Goal: Task Accomplishment & Management: Use online tool/utility

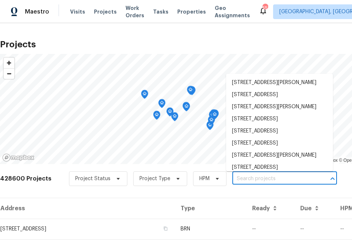
click at [250, 179] on input "text" at bounding box center [274, 178] width 84 height 11
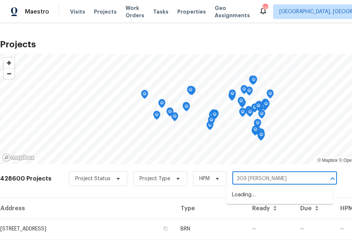
type input "309 [PERSON_NAME] ct"
click at [245, 197] on li "[STREET_ADDRESS][PERSON_NAME]" at bounding box center [279, 195] width 107 height 12
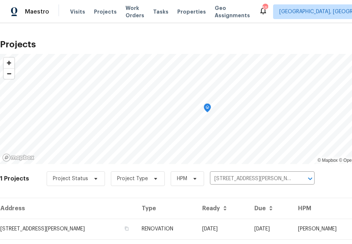
scroll to position [19, 0]
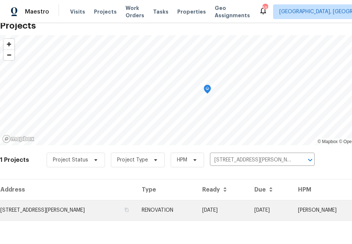
click at [55, 202] on td "[STREET_ADDRESS][PERSON_NAME]" at bounding box center [68, 210] width 136 height 21
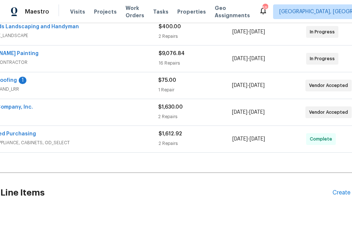
scroll to position [145, 63]
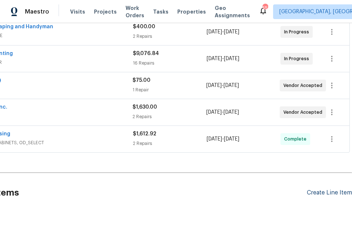
click at [317, 191] on div "Create Line Item" at bounding box center [329, 192] width 45 height 7
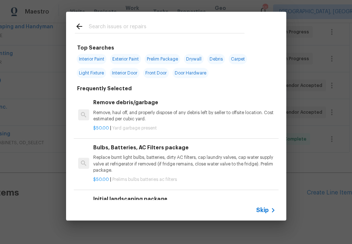
click at [180, 19] on div at bounding box center [159, 26] width 187 height 29
click at [180, 23] on input "text" at bounding box center [166, 27] width 155 height 11
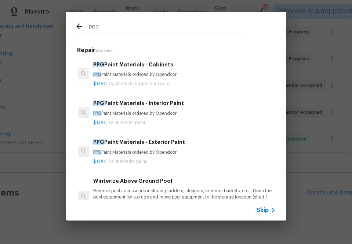
type input "ppg"
click at [126, 115] on p "PPG Paint Materials ordered by Opendoor" at bounding box center [184, 113] width 182 height 6
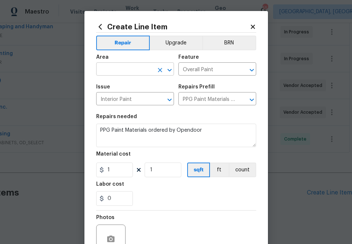
click at [118, 66] on input "text" at bounding box center [124, 69] width 57 height 11
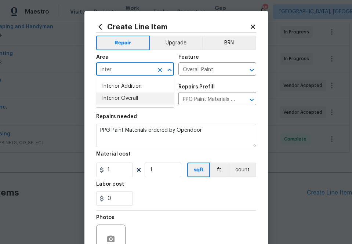
click at [118, 103] on li "Interior Overall" at bounding box center [135, 98] width 78 height 12
type input "Interior Overall"
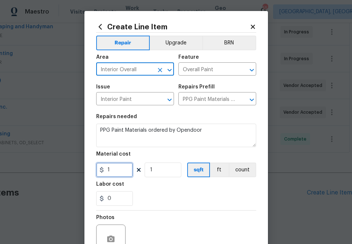
click at [113, 165] on input "1" at bounding box center [114, 169] width 37 height 15
paste input "text"
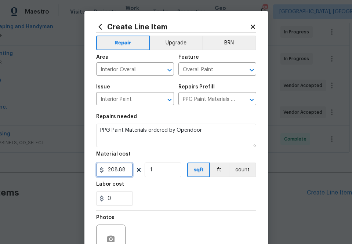
type input "208.88"
click at [177, 197] on div "0" at bounding box center [176, 198] width 160 height 15
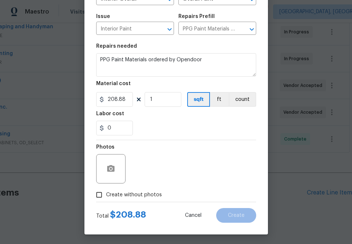
scroll to position [72, 0]
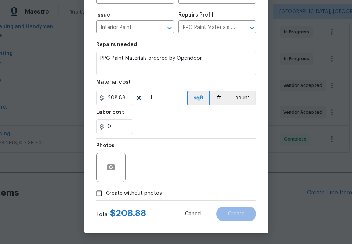
click at [147, 191] on span "Create without photos" at bounding box center [134, 194] width 56 height 8
click at [106, 191] on input "Create without photos" at bounding box center [99, 193] width 14 height 14
checkbox input "true"
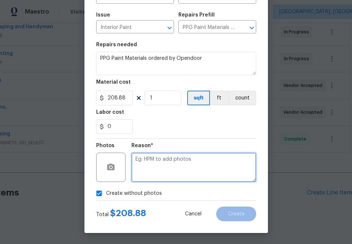
click at [176, 162] on textarea at bounding box center [193, 167] width 125 height 29
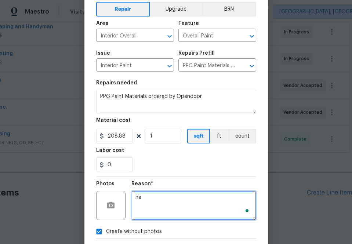
scroll to position [72, 0]
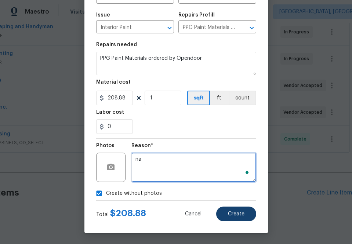
type textarea "na"
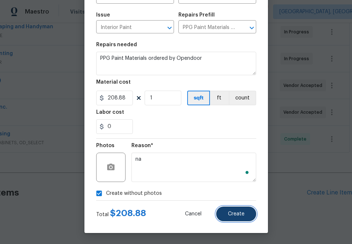
click at [231, 213] on span "Create" at bounding box center [236, 213] width 16 height 5
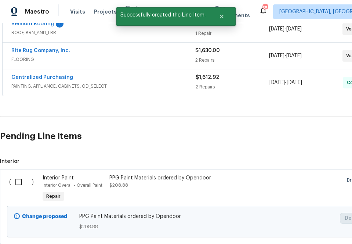
scroll to position [216, 0]
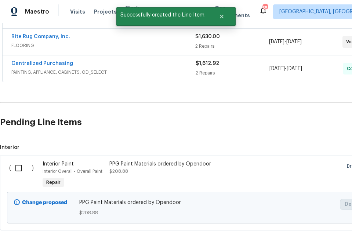
click at [13, 163] on input "checkbox" at bounding box center [21, 167] width 21 height 15
checkbox input "true"
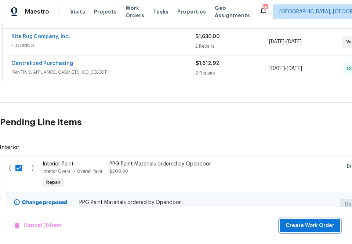
click at [300, 225] on span "Create Work Order" at bounding box center [309, 225] width 49 height 9
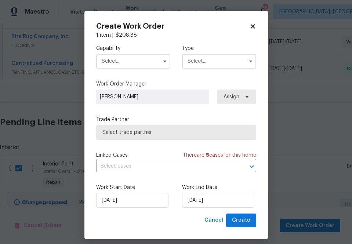
drag, startPoint x: 134, startPoint y: 56, endPoint x: 134, endPoint y: 67, distance: 11.4
click at [134, 56] on input "text" at bounding box center [133, 61] width 74 height 15
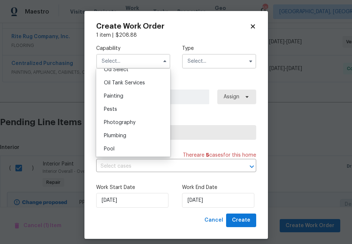
scroll to position [590, 0]
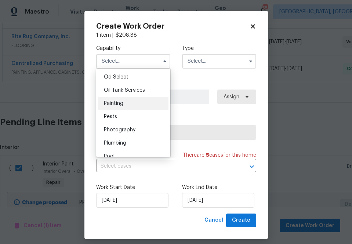
click at [124, 102] on div "Painting" at bounding box center [133, 103] width 70 height 13
type input "Painting"
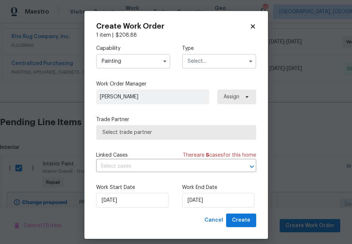
click at [195, 77] on div "Capability Painting Agent Appliance Bathtub Resurfacing BRN And Lrr Broker Cabi…" at bounding box center [176, 126] width 160 height 175
click at [196, 67] on input "text" at bounding box center [219, 61] width 74 height 15
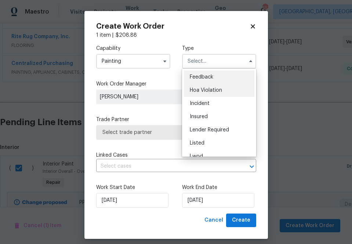
scroll to position [55, 0]
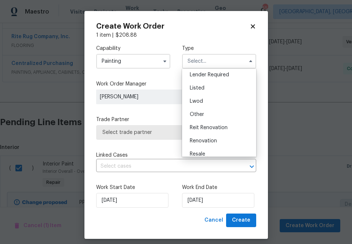
click at [205, 139] on span "Renovation" at bounding box center [203, 140] width 27 height 5
type input "Renovation"
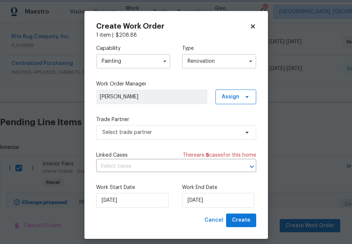
scroll to position [0, 0]
click at [232, 96] on span "Assign" at bounding box center [230, 96] width 18 height 7
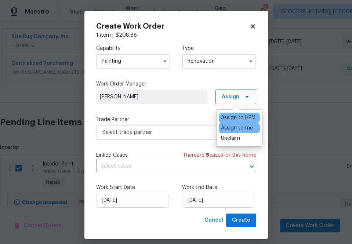
click at [230, 128] on div "Assign to me" at bounding box center [237, 127] width 32 height 7
click at [168, 142] on div "Capability Painting Type Renovation Work Order Manager [PERSON_NAME] Assign Tra…" at bounding box center [176, 126] width 160 height 175
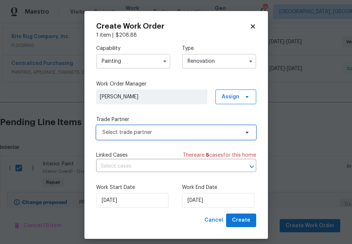
click at [168, 132] on span "Select trade partner" at bounding box center [170, 132] width 137 height 7
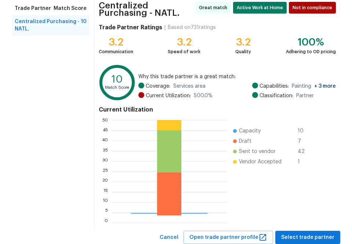
scroll to position [82, 0]
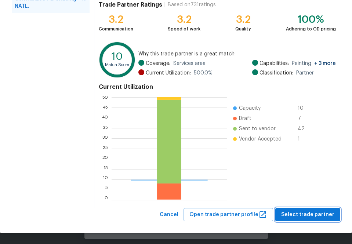
click at [320, 217] on span "Select trade partner" at bounding box center [307, 214] width 53 height 9
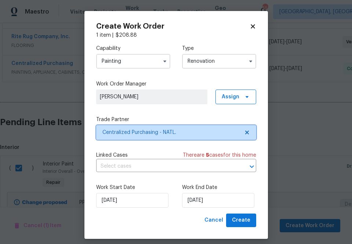
scroll to position [0, 0]
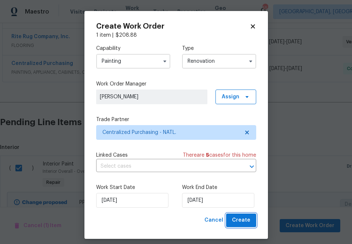
click at [239, 218] on span "Create" at bounding box center [241, 220] width 18 height 9
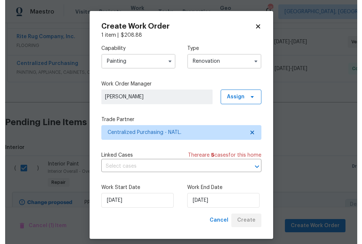
scroll to position [195, 0]
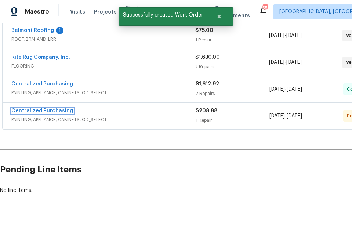
click at [59, 108] on link "Centralized Purchasing" at bounding box center [42, 110] width 62 height 5
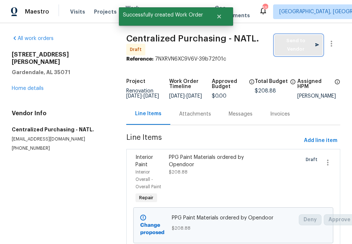
click at [293, 40] on span "Send to Vendor" at bounding box center [298, 45] width 41 height 17
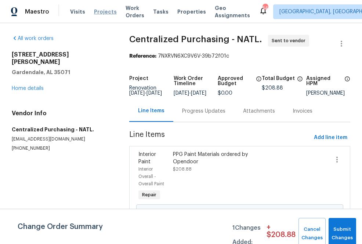
click at [102, 9] on span "Projects" at bounding box center [105, 11] width 23 height 7
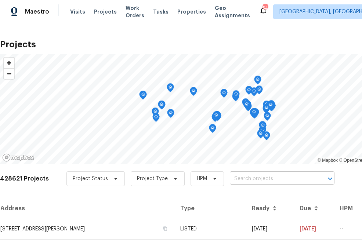
click at [249, 178] on input "text" at bounding box center [272, 178] width 84 height 11
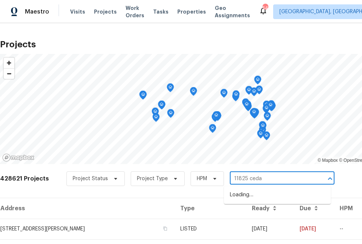
type input "11825 cedar"
click at [248, 193] on li "[STREET_ADDRESS]" at bounding box center [277, 195] width 107 height 12
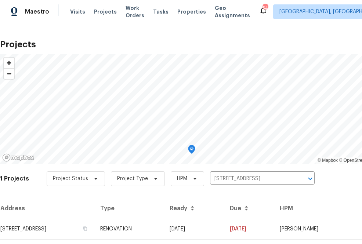
scroll to position [19, 0]
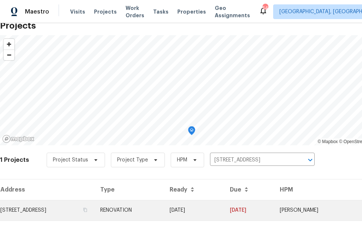
click at [87, 205] on td "[STREET_ADDRESS]" at bounding box center [47, 210] width 94 height 21
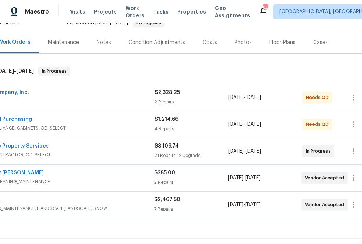
scroll to position [80, 0]
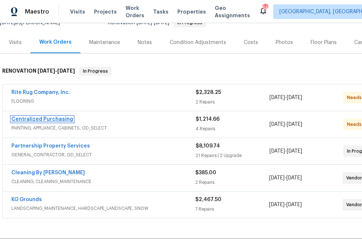
click at [52, 119] on link "Centralized Purchasing" at bounding box center [42, 119] width 62 height 5
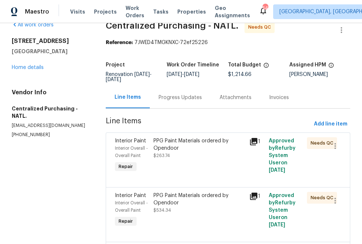
scroll to position [25, 0]
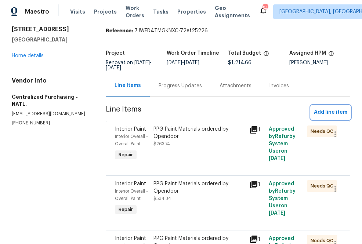
click at [319, 108] on span "Add line item" at bounding box center [329, 112] width 33 height 9
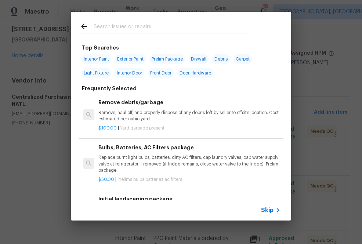
click at [175, 32] on input "text" at bounding box center [170, 27] width 155 height 11
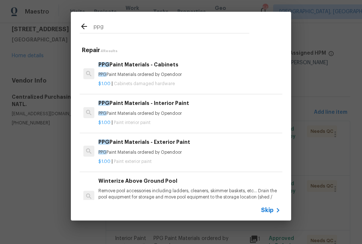
type input "ppg"
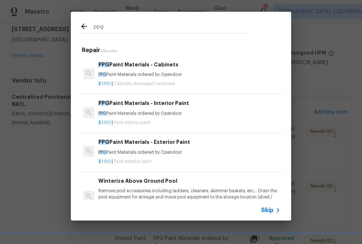
click at [137, 81] on p "$1.00 | Cabinets damaged hardware" at bounding box center [189, 84] width 182 height 6
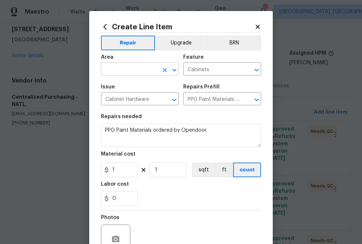
click at [120, 73] on input "text" at bounding box center [129, 69] width 57 height 11
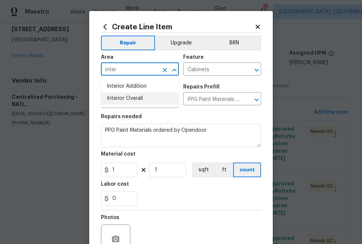
click at [140, 98] on li "Interior Overall" at bounding box center [140, 98] width 78 height 12
type input "Interior Overall"
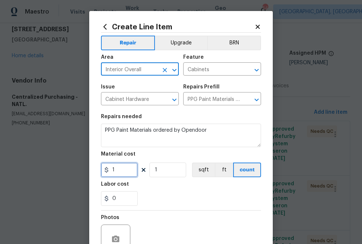
click at [120, 170] on input "1" at bounding box center [119, 169] width 37 height 15
paste input "45.69684904"
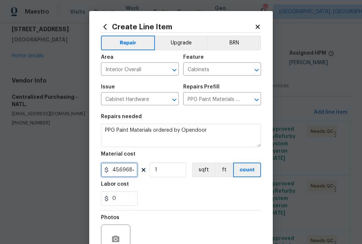
scroll to position [0, 11]
type input "45.7"
click at [157, 186] on div "Labor cost" at bounding box center [181, 186] width 160 height 10
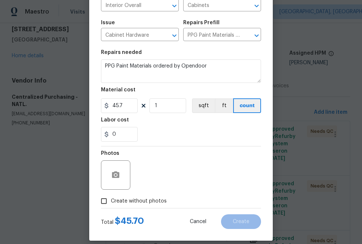
scroll to position [72, 0]
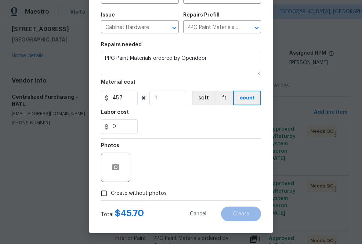
click at [145, 189] on label "Create without photos" at bounding box center [132, 193] width 70 height 14
click at [111, 189] on input "Create without photos" at bounding box center [104, 193] width 14 height 14
checkbox input "true"
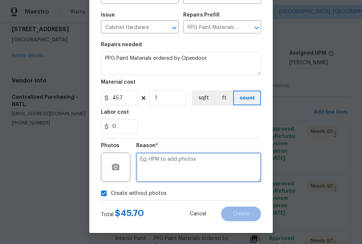
click at [171, 176] on textarea at bounding box center [198, 167] width 125 height 29
type textarea "na"
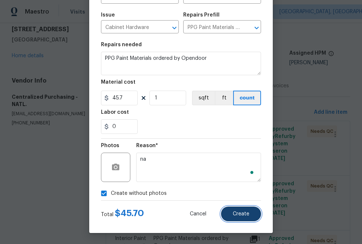
click at [247, 216] on span "Create" at bounding box center [240, 213] width 16 height 5
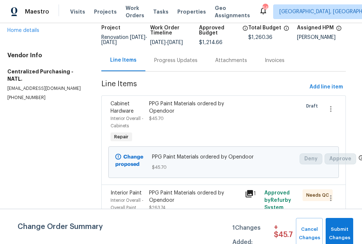
scroll to position [50, 1]
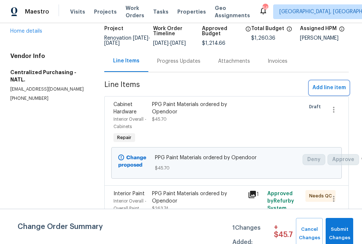
click at [324, 92] on span "Add line item" at bounding box center [328, 87] width 33 height 9
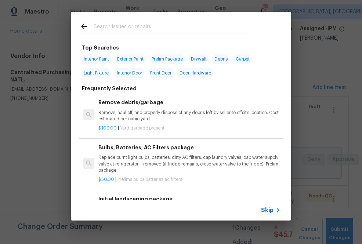
click at [146, 29] on input "text" at bounding box center [170, 27] width 155 height 11
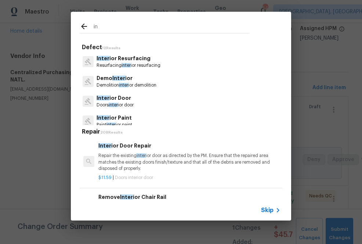
type input "i"
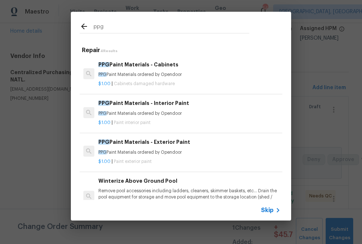
type input "ppg"
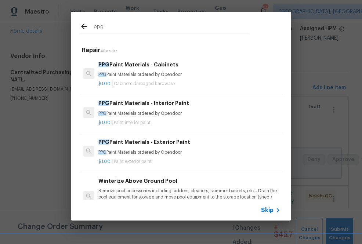
click at [131, 119] on div "$1.00 | Paint interior paint" at bounding box center [189, 121] width 182 height 9
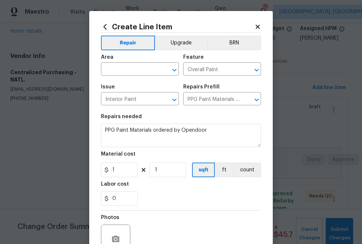
click at [121, 76] on span "Area ​" at bounding box center [140, 65] width 78 height 30
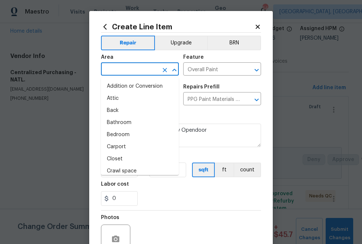
click at [121, 73] on input "text" at bounding box center [129, 69] width 57 height 11
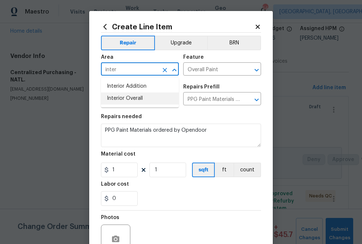
click at [125, 93] on li "Interior Overall" at bounding box center [140, 98] width 78 height 12
type input "Interior Overall"
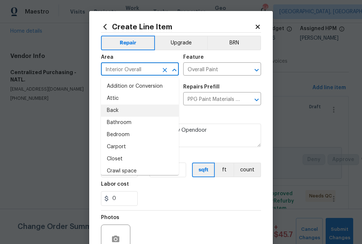
click at [212, 115] on div "Repairs needed" at bounding box center [181, 119] width 160 height 10
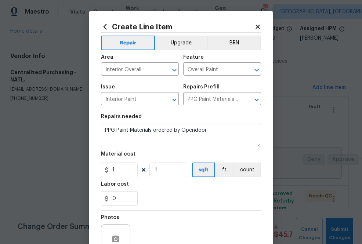
click at [131, 159] on div "Material cost" at bounding box center [181, 156] width 160 height 10
click at [128, 167] on input "1" at bounding box center [119, 169] width 37 height 15
paste input "67.20315096"
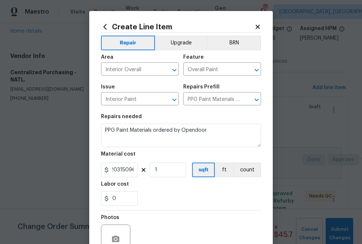
type input "67.2"
click at [152, 180] on section "Repairs needed PPG Paint Materials ordered by Opendoor Material cost 67.2 1 sqf…" at bounding box center [181, 160] width 160 height 100
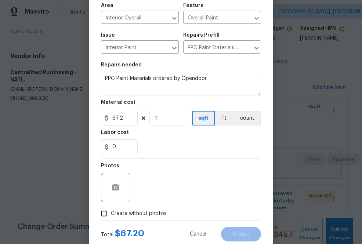
scroll to position [72, 0]
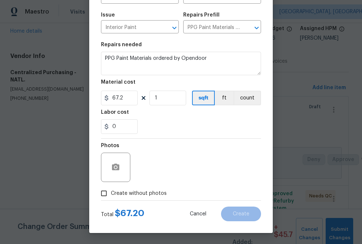
click at [148, 195] on span "Create without photos" at bounding box center [139, 194] width 56 height 8
click at [111, 195] on input "Create without photos" at bounding box center [104, 193] width 14 height 14
checkbox input "true"
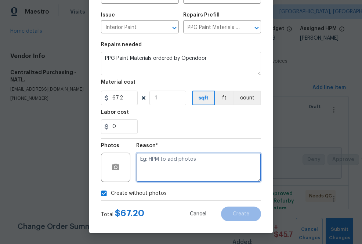
click at [168, 165] on textarea at bounding box center [198, 167] width 125 height 29
type textarea "m"
type textarea "na"
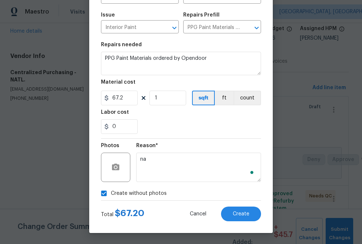
click at [195, 135] on section "Repairs needed PPG Paint Materials ordered by Opendoor Material cost 67.2 1 sqf…" at bounding box center [181, 88] width 160 height 100
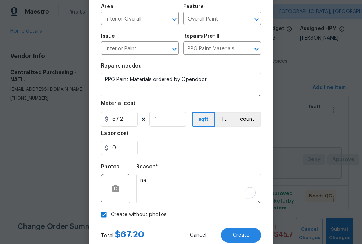
scroll to position [52, 0]
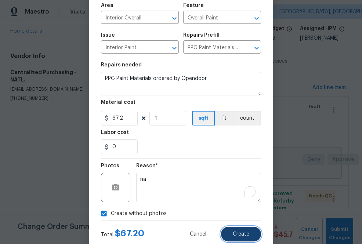
click at [236, 235] on span "Create" at bounding box center [240, 233] width 16 height 5
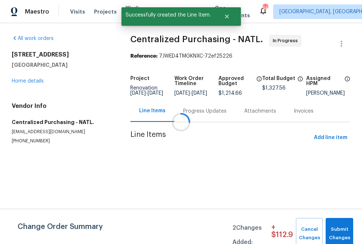
scroll to position [0, 0]
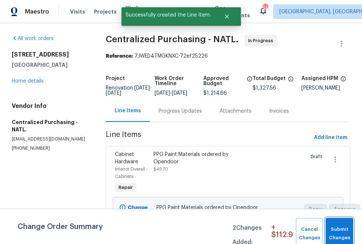
click at [334, 233] on span "Submit Changes" at bounding box center [339, 233] width 20 height 17
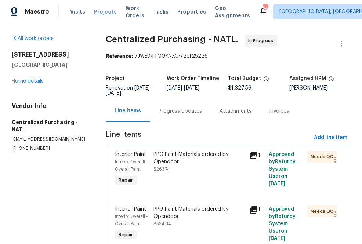
click at [100, 13] on span "Projects" at bounding box center [105, 11] width 23 height 7
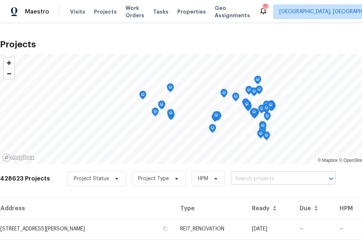
click at [277, 178] on input "text" at bounding box center [273, 178] width 84 height 11
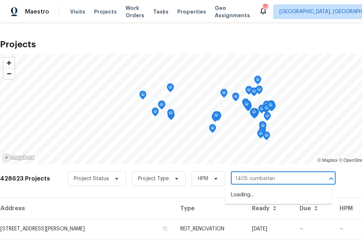
type input "1405 [GEOGRAPHIC_DATA]"
click at [257, 195] on li "[STREET_ADDRESS]" at bounding box center [278, 195] width 107 height 12
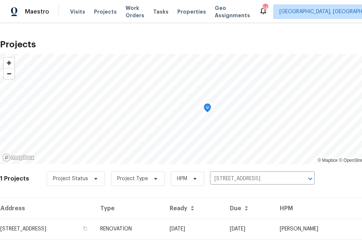
scroll to position [19, 0]
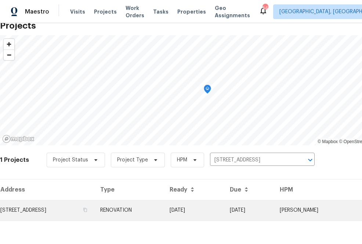
click at [81, 210] on td "[STREET_ADDRESS]" at bounding box center [47, 210] width 94 height 21
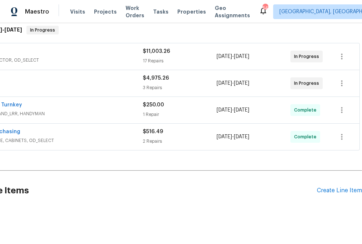
scroll to position [142, 53]
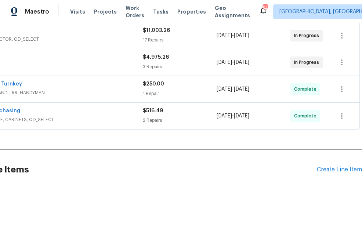
click at [318, 165] on div "Pending Line Items Create Line Item" at bounding box center [154, 170] width 414 height 34
click at [318, 166] on div "Create Line Item" at bounding box center [338, 169] width 45 height 7
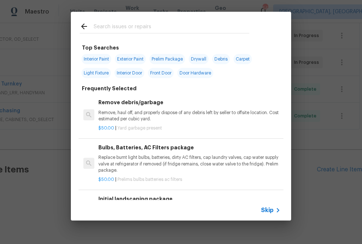
click at [184, 28] on input "text" at bounding box center [170, 27] width 155 height 11
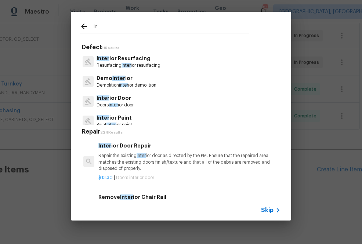
type input "i"
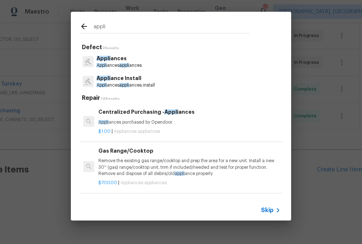
type input "appli"
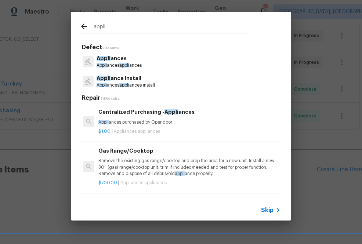
click at [158, 122] on p "Appli ances purchased by Opendoor" at bounding box center [189, 122] width 182 height 6
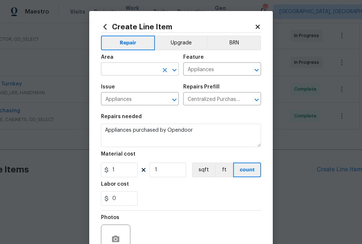
click at [144, 71] on input "text" at bounding box center [129, 69] width 57 height 11
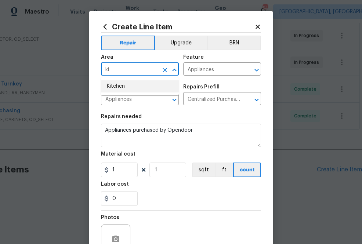
click at [134, 90] on li "Kitchen" at bounding box center [140, 86] width 78 height 12
type input "Kitchen"
click at [125, 172] on input "1" at bounding box center [119, 169] width 37 height 15
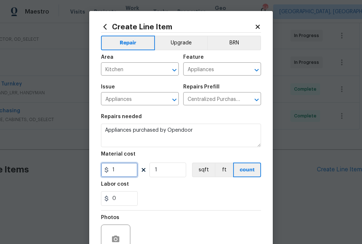
click at [125, 172] on input "1" at bounding box center [119, 169] width 37 height 15
paste input "230.60"
type input "230.6"
click at [182, 206] on section "Repairs needed Appliances purchased by Opendoor Material cost 230.6 1 sqft ft c…" at bounding box center [181, 160] width 160 height 100
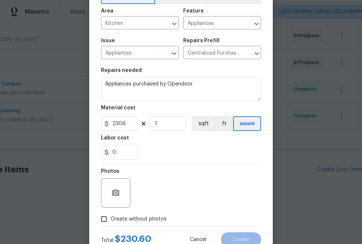
scroll to position [72, 0]
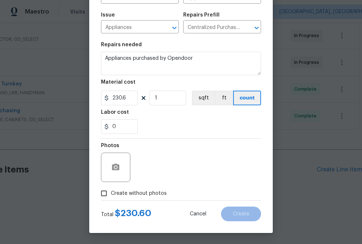
click at [155, 192] on span "Create without photos" at bounding box center [139, 194] width 56 height 8
click at [111, 192] on input "Create without photos" at bounding box center [104, 193] width 14 height 14
checkbox input "true"
type textarea "na"
click at [233, 212] on span "Create" at bounding box center [240, 213] width 16 height 5
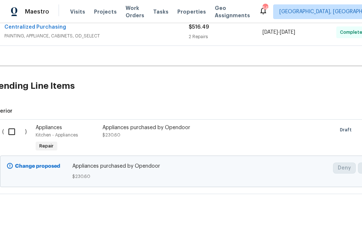
scroll to position [225, 5]
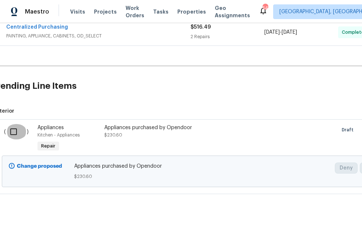
click at [18, 132] on input "checkbox" at bounding box center [16, 131] width 21 height 15
checkbox input "true"
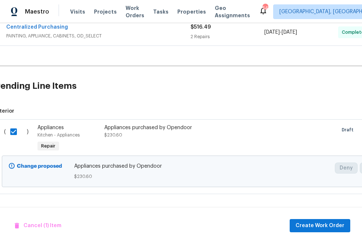
click at [308, 232] on div "Cancel (1) Item Create Work Order" at bounding box center [181, 225] width 362 height 37
click at [307, 228] on span "Create Work Order" at bounding box center [319, 225] width 49 height 9
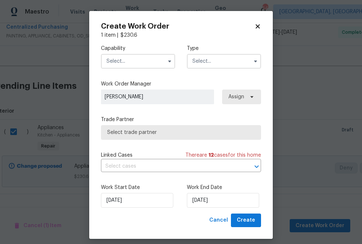
click at [161, 62] on input "text" at bounding box center [138, 61] width 74 height 15
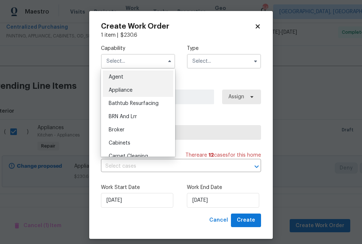
click at [159, 87] on div "Appliance" at bounding box center [138, 90] width 70 height 13
type input "Appliance"
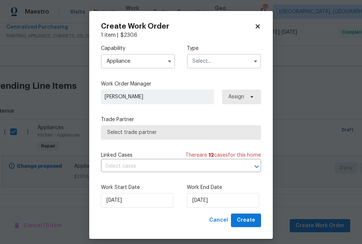
click at [211, 71] on div "Capability Appliance Type" at bounding box center [181, 57] width 160 height 36
click at [211, 69] on div "Capability Appliance Type" at bounding box center [181, 57] width 160 height 36
click at [211, 62] on input "text" at bounding box center [224, 61] width 74 height 15
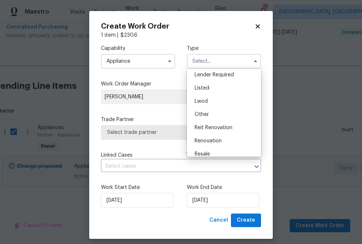
scroll to position [87, 0]
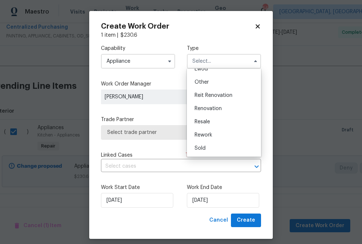
click at [214, 107] on span "Renovation" at bounding box center [207, 108] width 27 height 5
type input "Renovation"
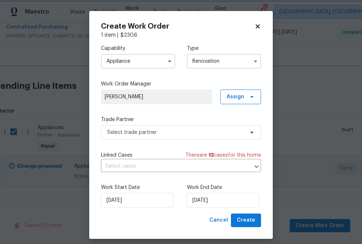
scroll to position [0, 0]
click at [242, 106] on div "Capability Appliance Type Renovation Work Order Manager [PERSON_NAME] Assign Tr…" at bounding box center [181, 126] width 160 height 175
click at [241, 99] on span "Assign" at bounding box center [235, 96] width 18 height 7
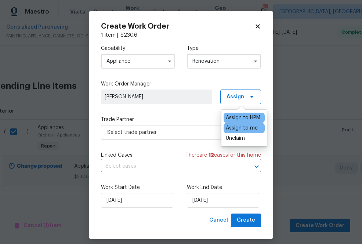
click at [240, 128] on div "Assign to me" at bounding box center [241, 127] width 32 height 7
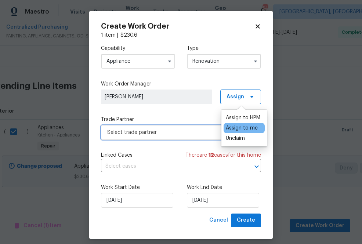
click at [186, 134] on span "Select trade partner" at bounding box center [175, 132] width 137 height 7
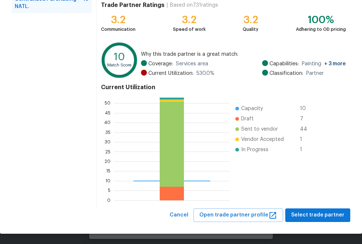
scroll to position [82, 0]
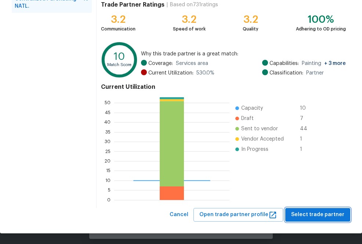
click at [309, 208] on button "Select trade partner" at bounding box center [317, 215] width 65 height 14
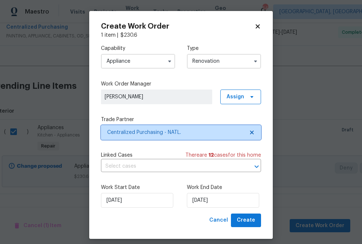
scroll to position [0, 0]
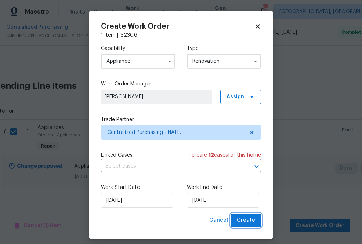
click at [249, 216] on button "Create" at bounding box center [246, 220] width 30 height 14
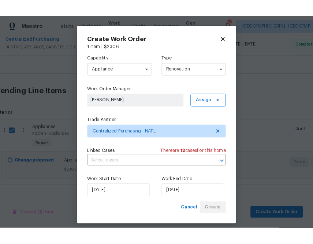
scroll to position [168, 5]
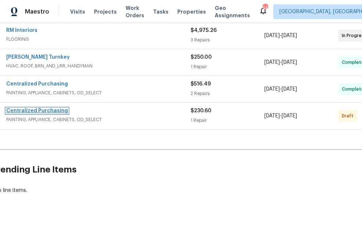
click at [51, 113] on link "Centralized Purchasing" at bounding box center [37, 110] width 62 height 5
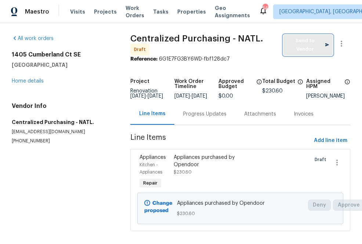
click at [310, 45] on span "Send to Vendor" at bounding box center [308, 45] width 42 height 17
